Goal: Navigation & Orientation: Find specific page/section

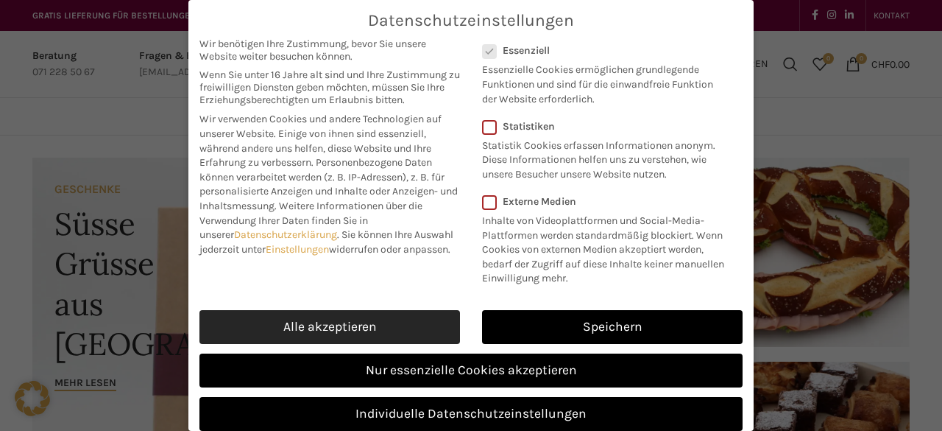
click at [397, 325] on link "Alle akzeptieren" at bounding box center [329, 327] width 261 height 34
checkbox input "true"
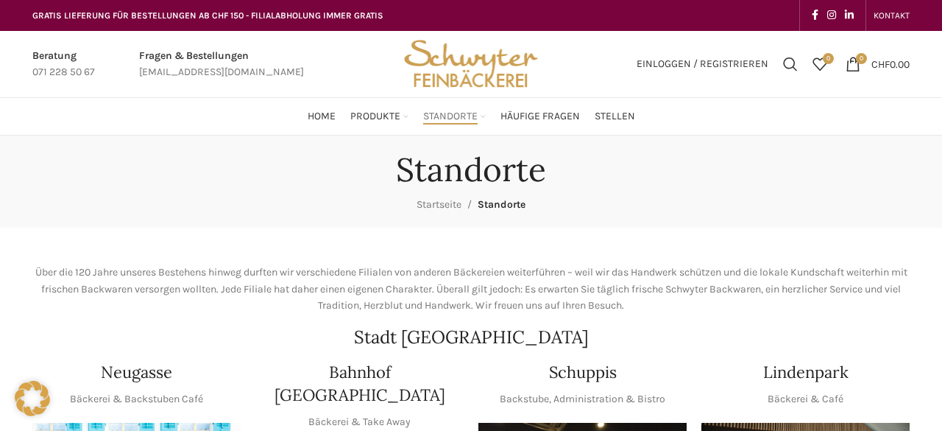
click at [366, 378] on h4 "Bahnhof [GEOGRAPHIC_DATA]" at bounding box center [359, 384] width 208 height 46
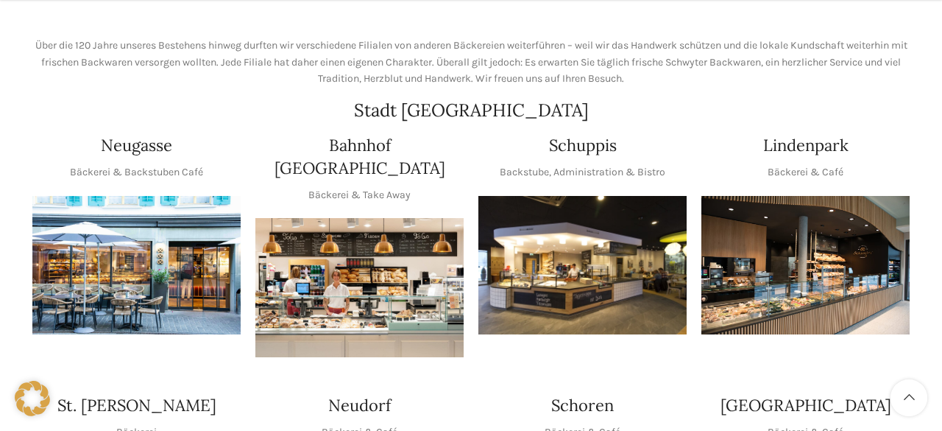
scroll to position [247, 0]
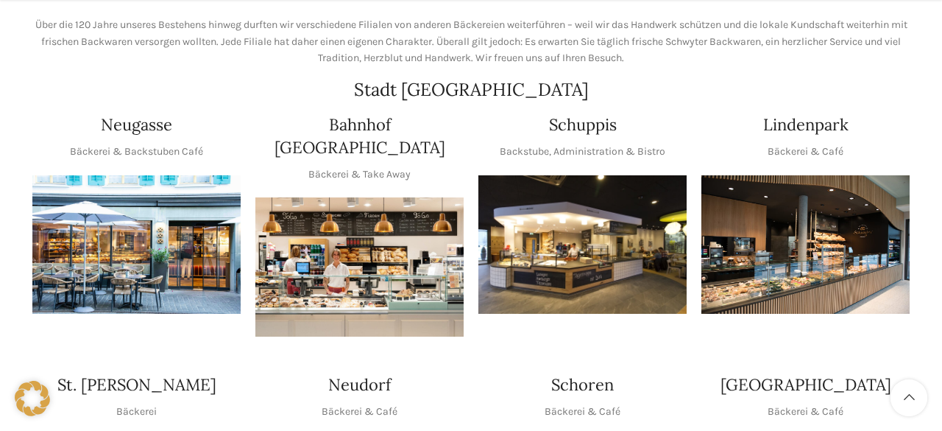
click at [389, 220] on img "1 / 1" at bounding box center [359, 266] width 208 height 139
